Goal: Navigation & Orientation: Find specific page/section

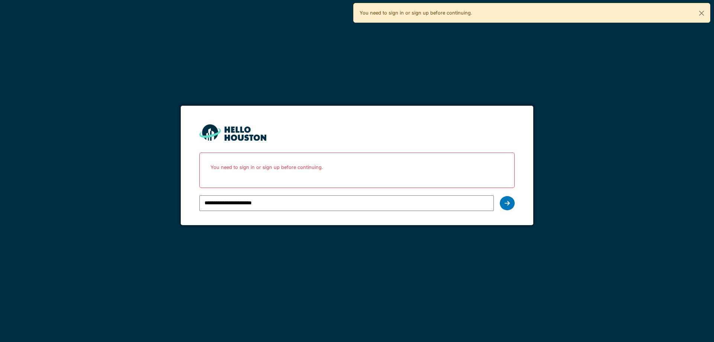
click at [508, 204] on icon at bounding box center [507, 203] width 5 height 6
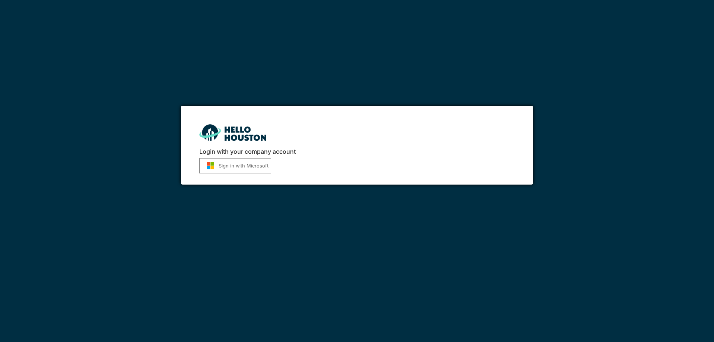
click at [256, 164] on button "Sign in with Microsoft" at bounding box center [235, 165] width 72 height 15
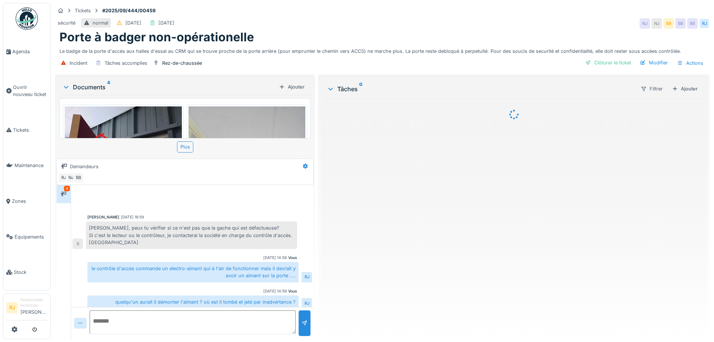
scroll to position [165, 0]
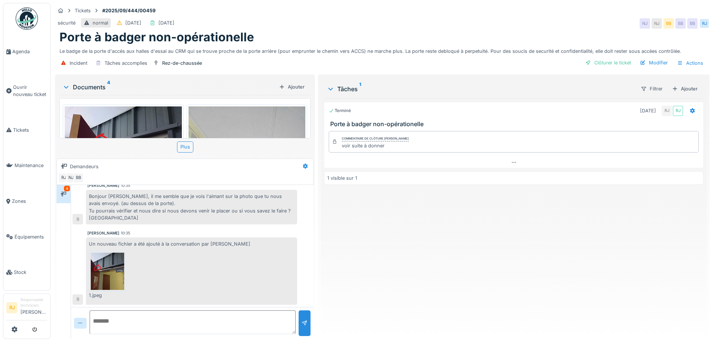
click at [103, 267] on img at bounding box center [107, 271] width 33 height 37
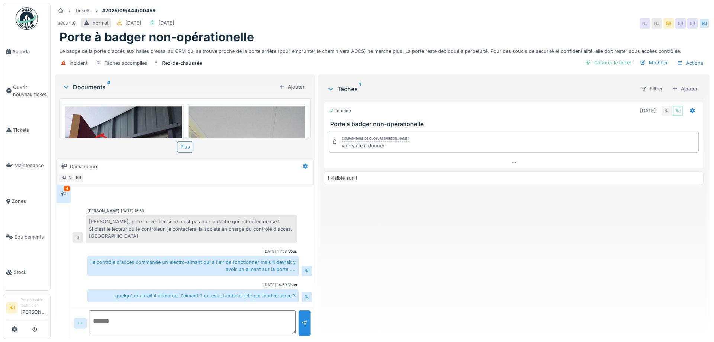
scroll to position [0, 0]
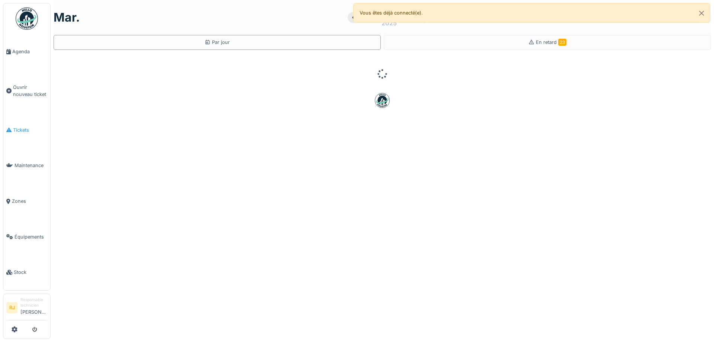
click at [32, 123] on link "Tickets" at bounding box center [26, 130] width 47 height 36
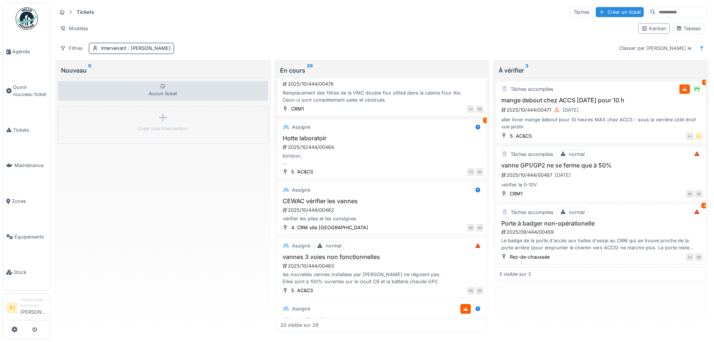
scroll to position [167, 0]
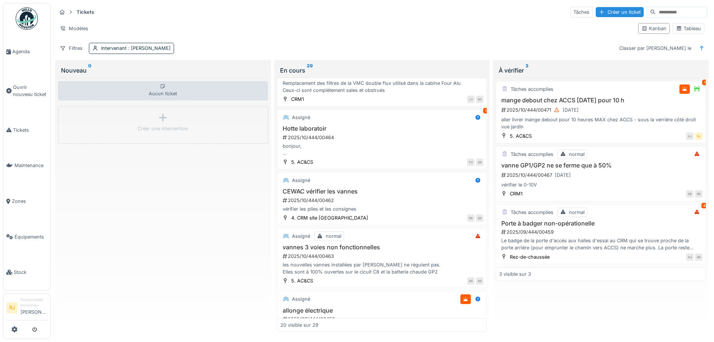
click at [175, 168] on div "Aucun ticket Créer une intervention" at bounding box center [163, 205] width 210 height 254
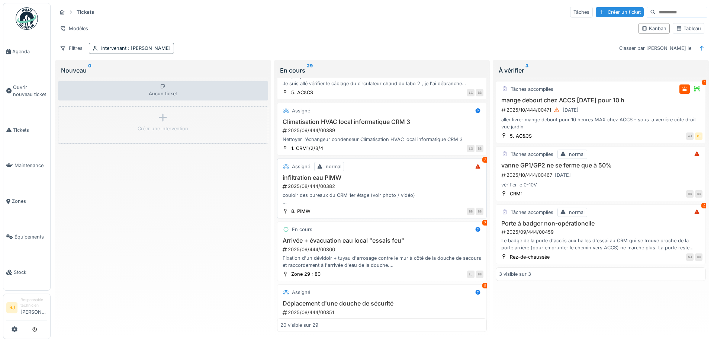
scroll to position [737, 0]
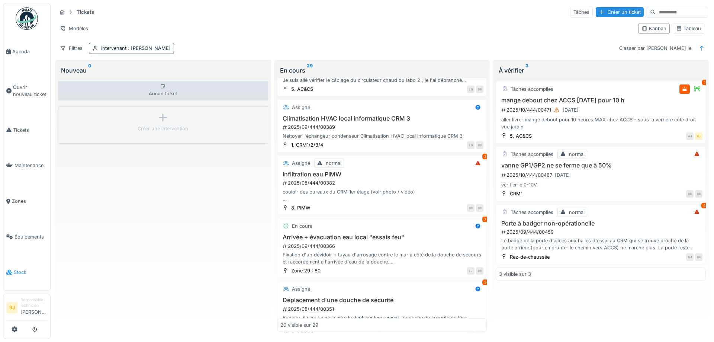
click at [28, 261] on link "Stock" at bounding box center [26, 272] width 47 height 36
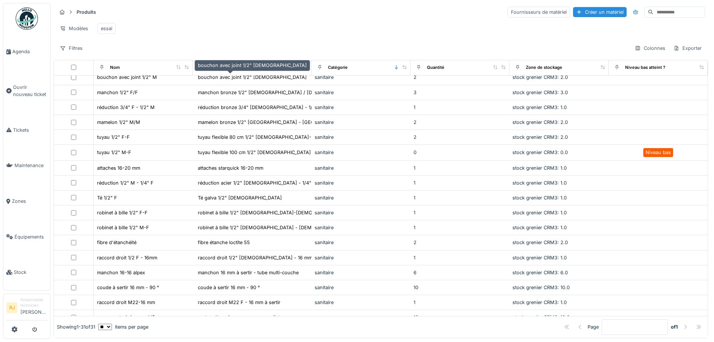
scroll to position [224, 0]
